Goal: Task Accomplishment & Management: Manage account settings

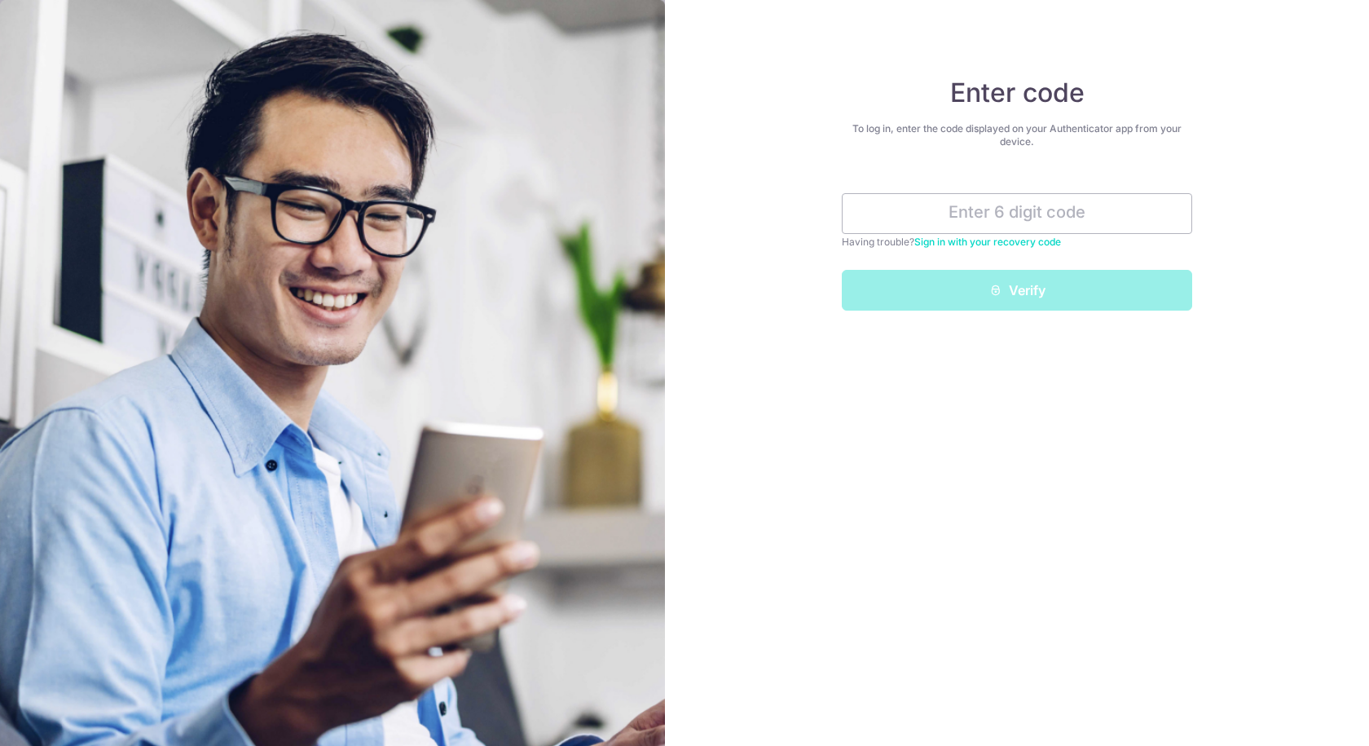
click at [995, 202] on input "text" at bounding box center [1017, 213] width 351 height 41
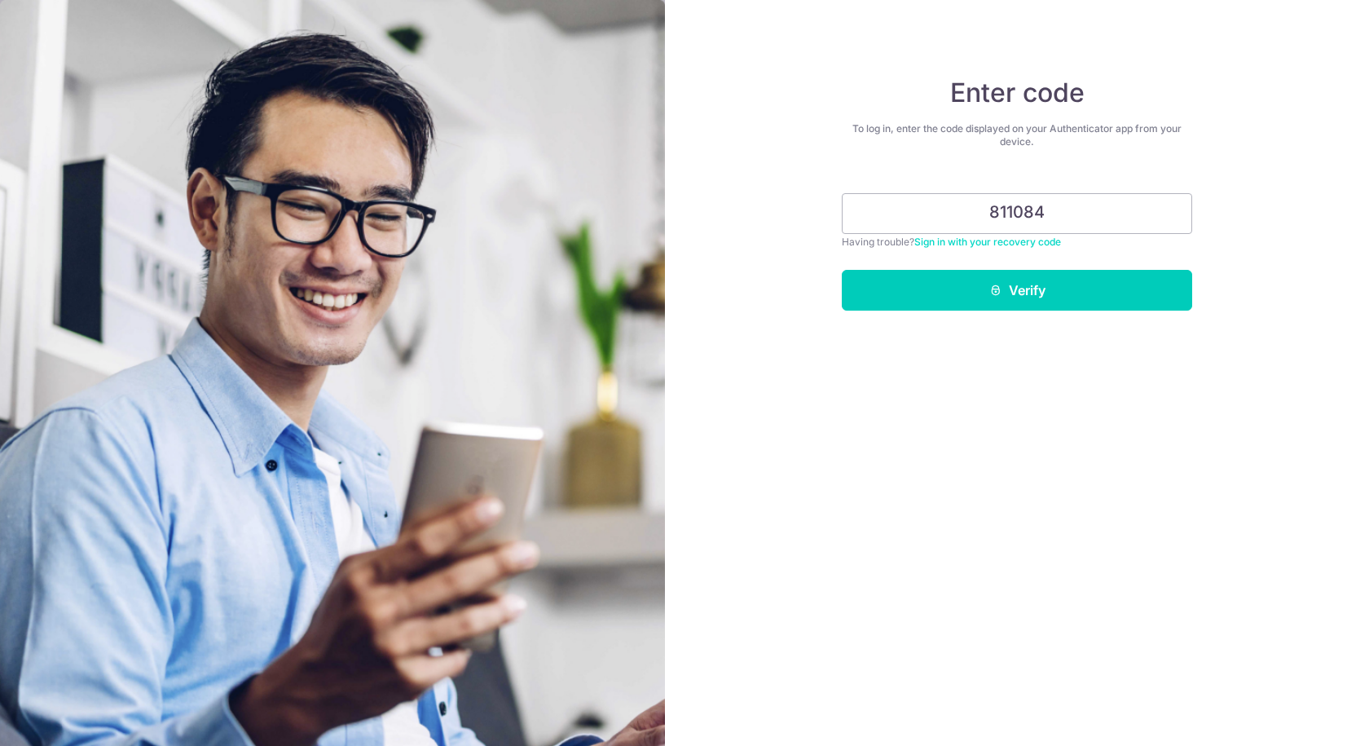
type input "811084"
click at [1017, 277] on button "Verify" at bounding box center [1017, 290] width 351 height 41
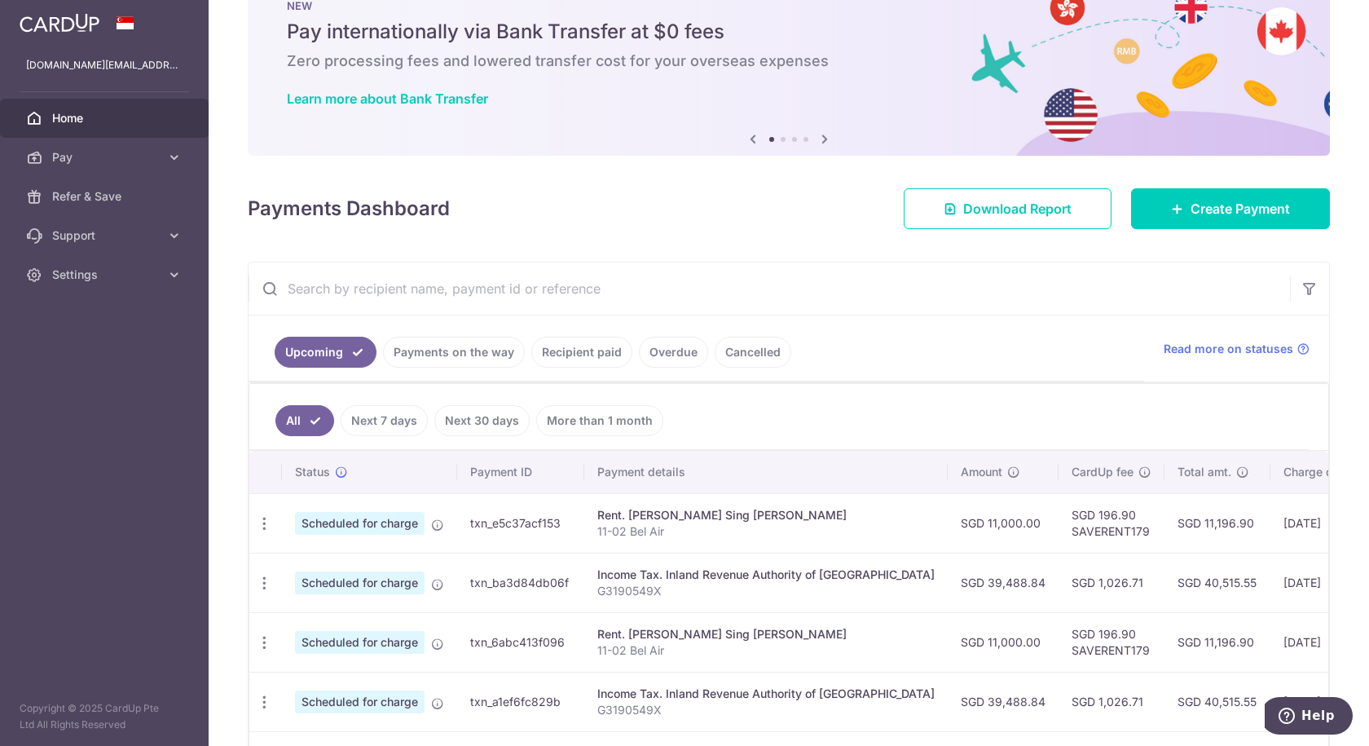
scroll to position [82, 0]
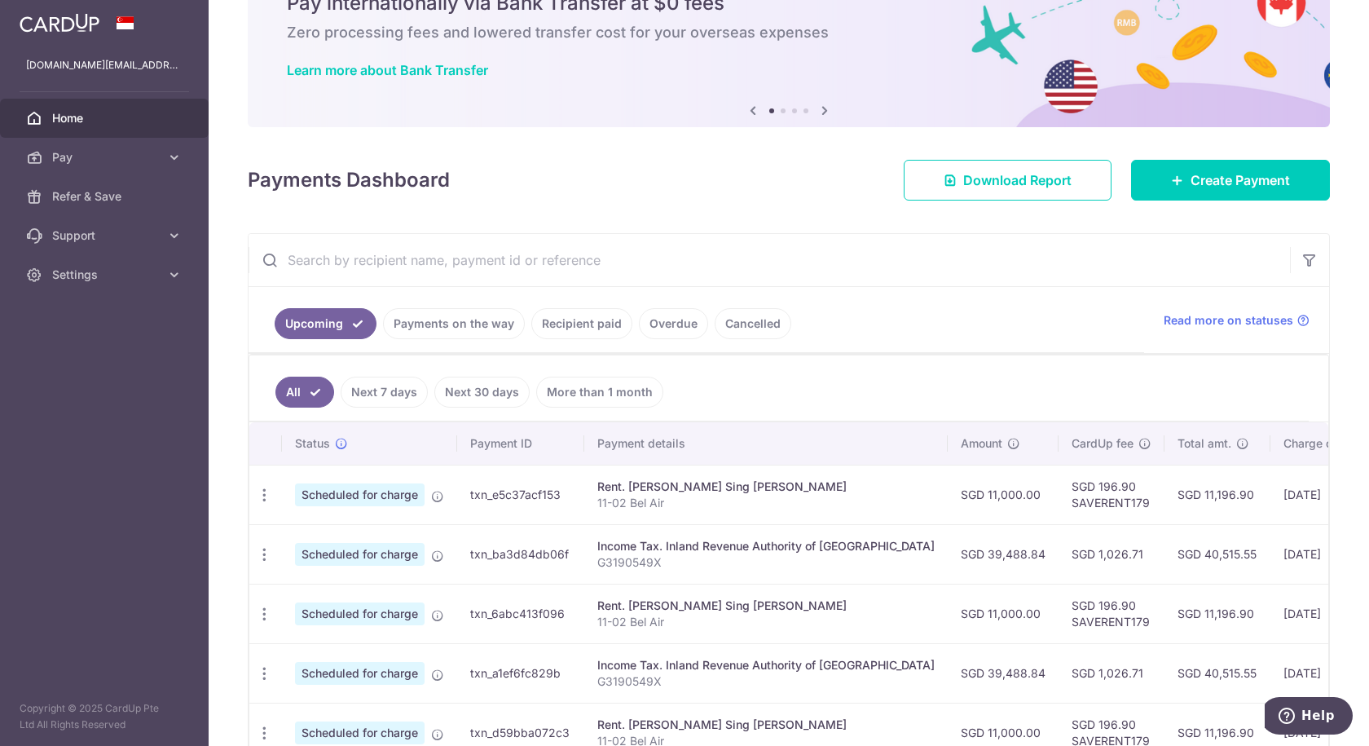
click at [1271, 553] on td "16/10/2025" at bounding box center [1326, 554] width 111 height 60
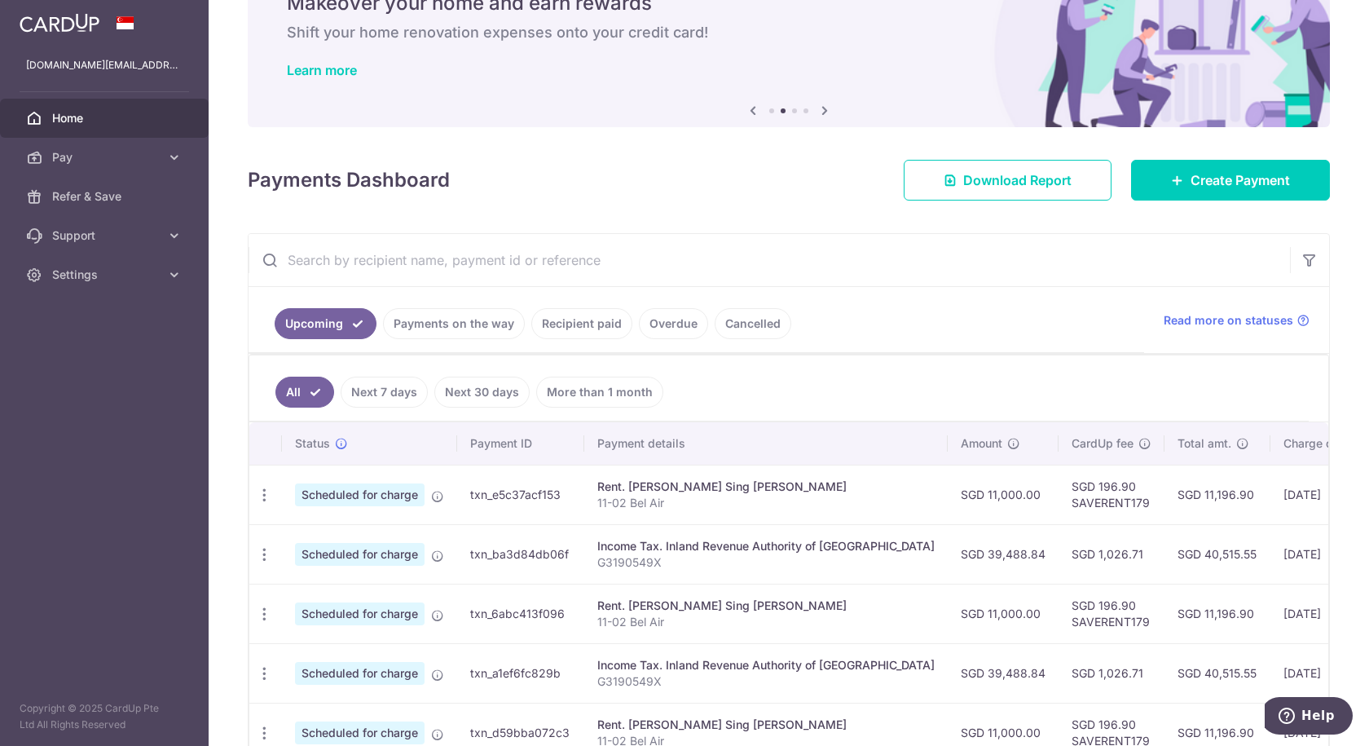
click at [267, 554] on icon "button" at bounding box center [264, 554] width 17 height 17
click at [305, 638] on span "Cancel payment" at bounding box center [351, 639] width 109 height 20
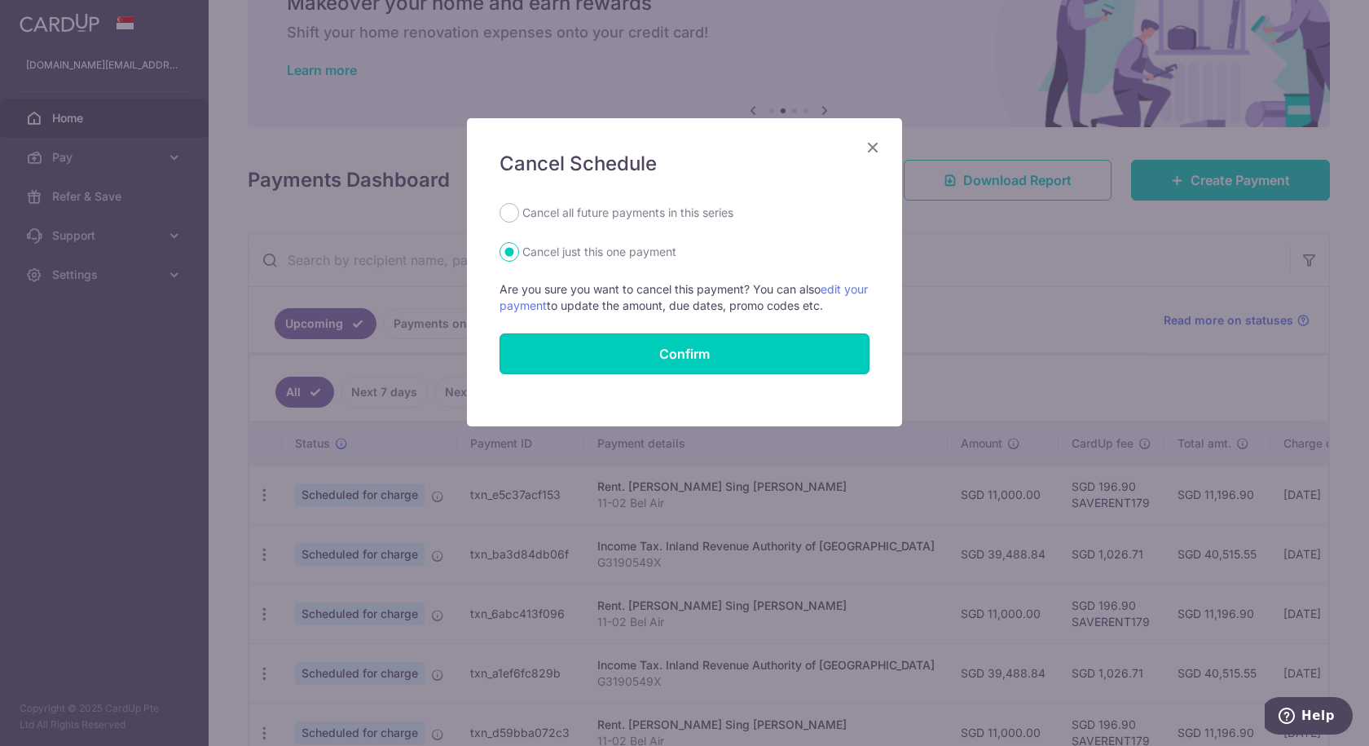
click at [665, 364] on button "Confirm" at bounding box center [685, 353] width 370 height 41
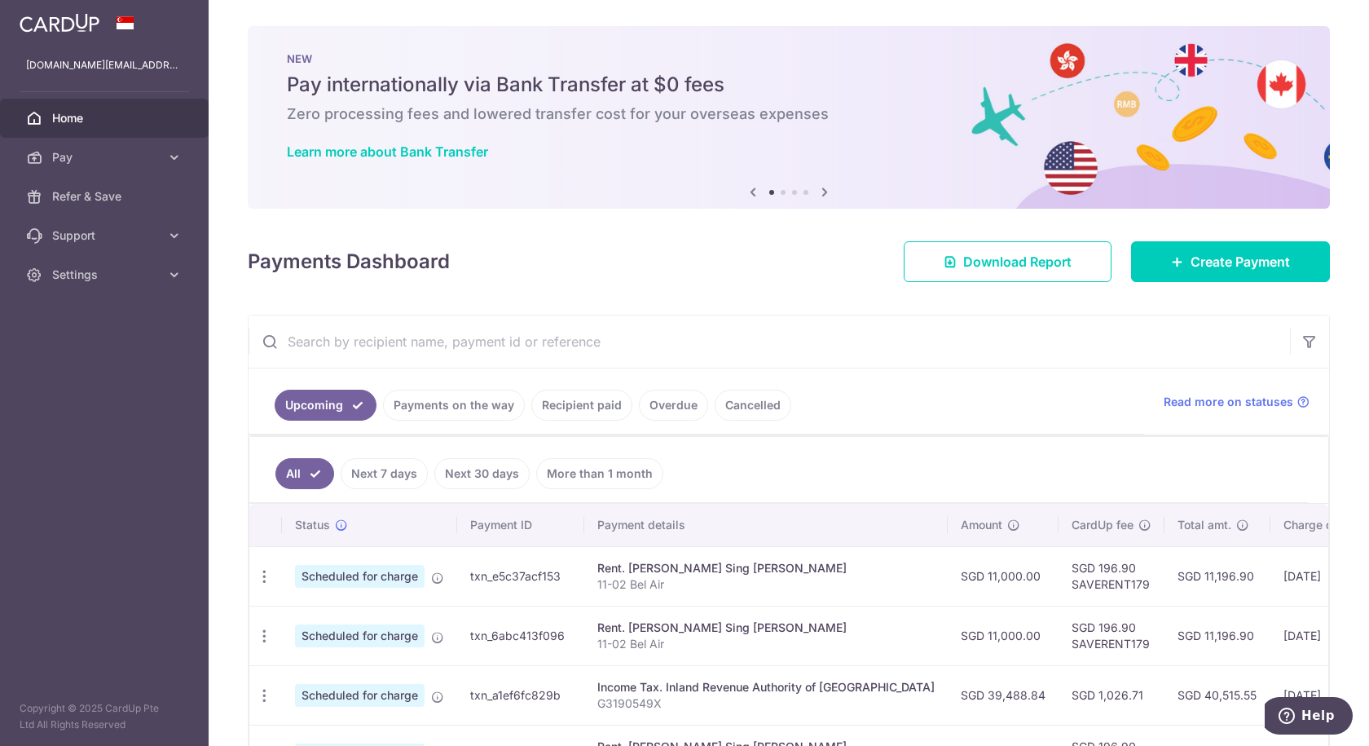
click at [107, 120] on span "Home" at bounding box center [106, 118] width 108 height 16
